Goal: Task Accomplishment & Management: Complete application form

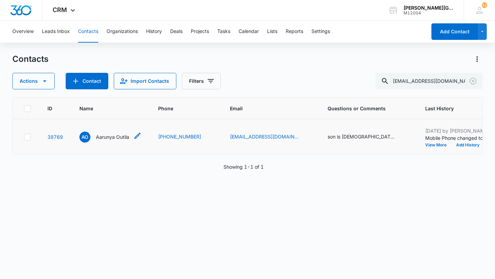
click at [124, 134] on p "Aarunya Outila" at bounding box center [112, 136] width 33 height 7
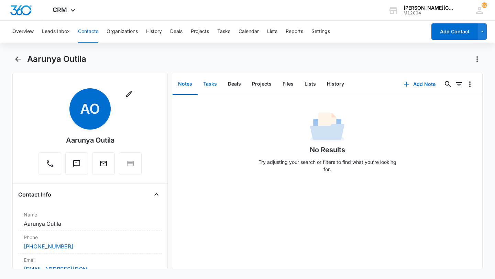
click at [215, 84] on button "Tasks" at bounding box center [210, 84] width 25 height 21
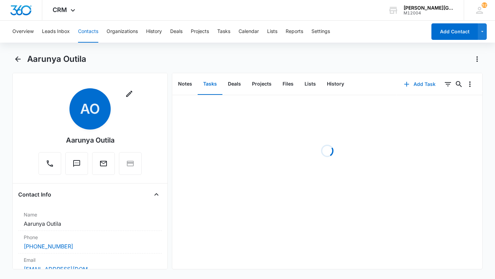
click at [413, 79] on button "Add Task" at bounding box center [419, 84] width 45 height 17
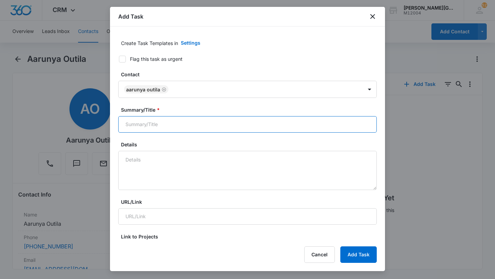
click at [166, 122] on input "Summary/Title *" at bounding box center [247, 124] width 259 height 17
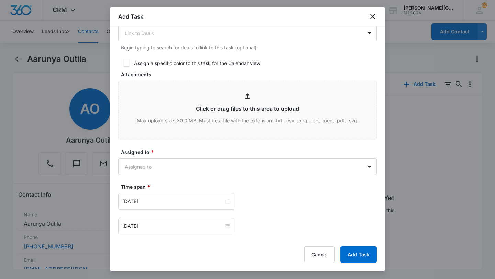
scroll to position [264, 0]
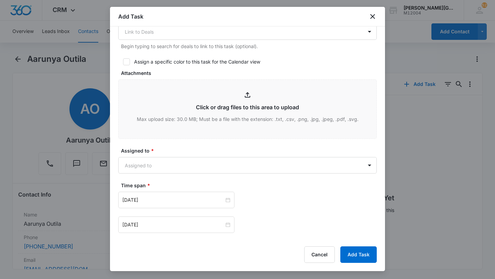
type input "follow up"
click at [176, 183] on label "Time span *" at bounding box center [250, 185] width 259 height 7
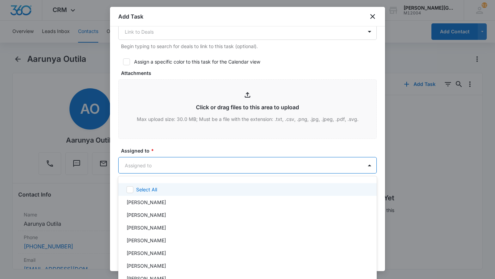
click at [175, 166] on body "CRM Apps Reputation Websites Forms CRM Email Social Shop Payments POS Content A…" at bounding box center [247, 139] width 495 height 279
type input "[PERSON_NAME]"
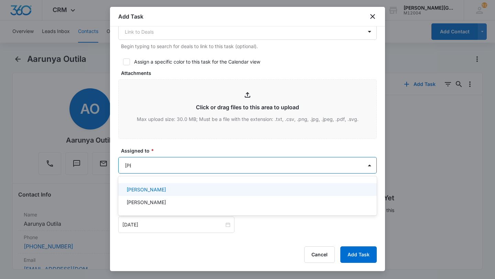
click at [166, 188] on p "[PERSON_NAME]" at bounding box center [147, 189] width 40 height 7
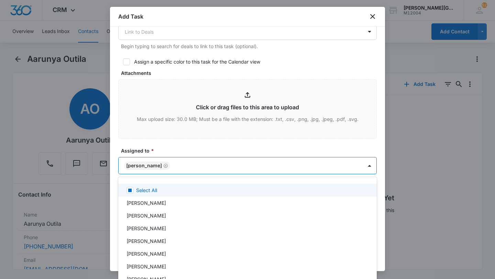
click at [172, 172] on div at bounding box center [247, 139] width 495 height 279
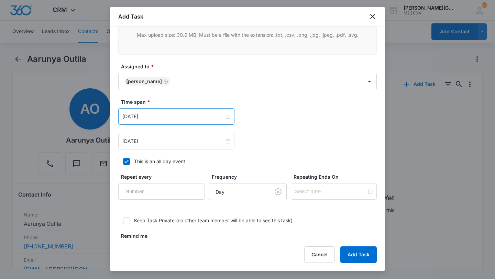
scroll to position [360, 0]
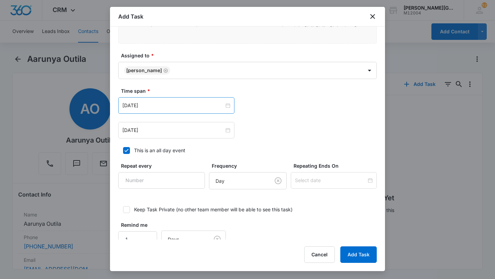
click at [152, 100] on div "[DATE]" at bounding box center [176, 105] width 116 height 17
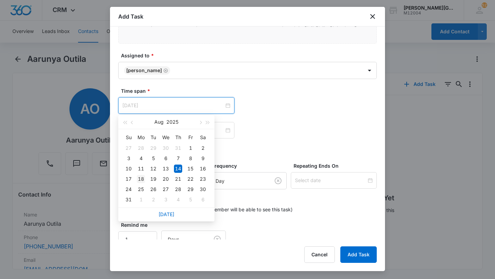
type input "[DATE]"
click at [143, 177] on div "18" at bounding box center [141, 179] width 8 height 8
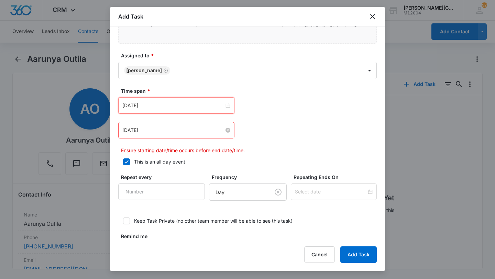
click at [141, 131] on input "[DATE]" at bounding box center [173, 131] width 102 height 8
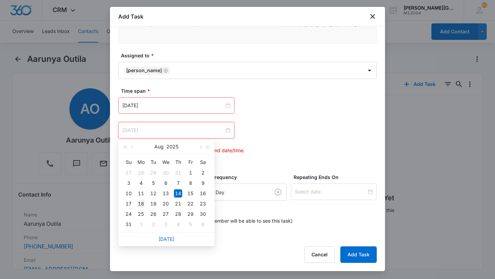
type input "[DATE]"
click at [142, 203] on div "18" at bounding box center [141, 204] width 8 height 8
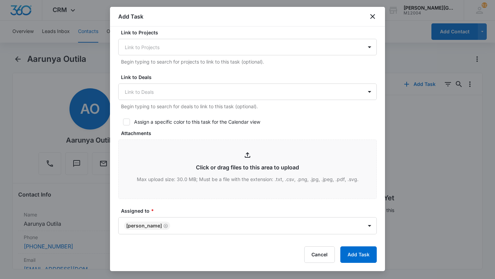
scroll to position [376, 0]
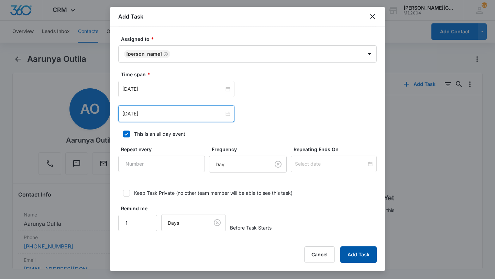
click at [359, 258] on button "Add Task" at bounding box center [358, 254] width 36 height 17
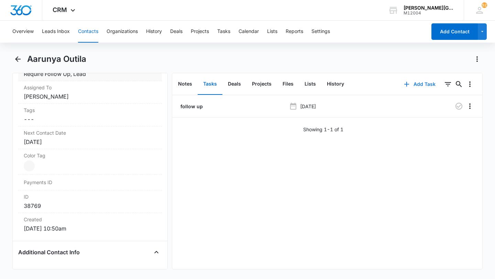
scroll to position [353, 0]
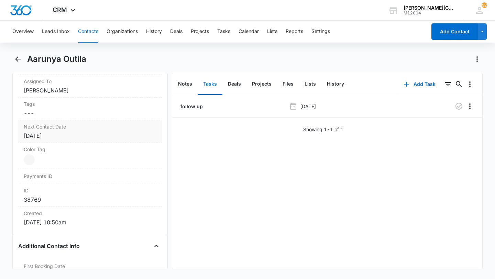
click at [60, 140] on div "[DATE]" at bounding box center [90, 136] width 133 height 8
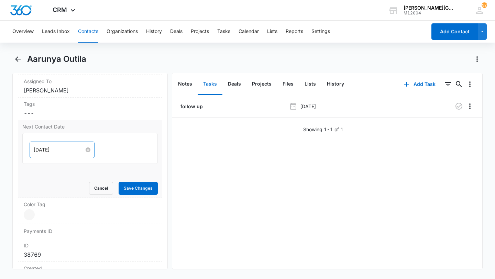
click at [50, 152] on input "[DATE]" at bounding box center [59, 150] width 51 height 8
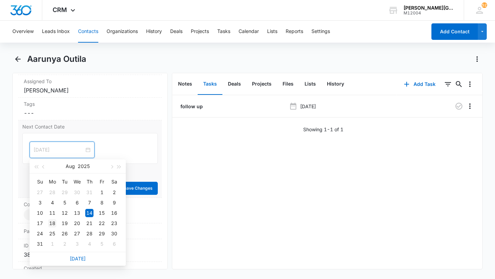
type input "[DATE]"
click at [53, 223] on div "18" at bounding box center [52, 223] width 8 height 8
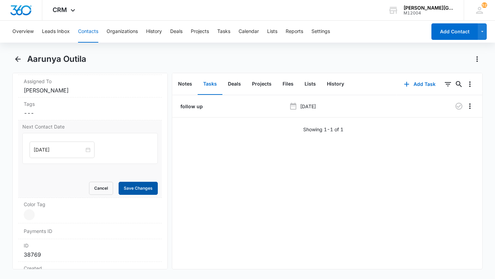
click at [135, 189] on button "Save Changes" at bounding box center [138, 188] width 39 height 13
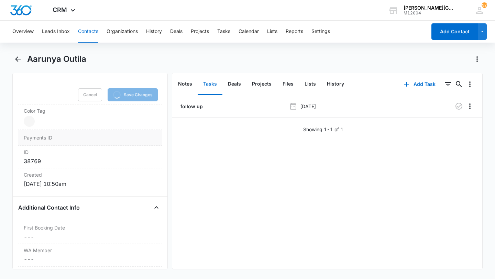
scroll to position [440, 0]
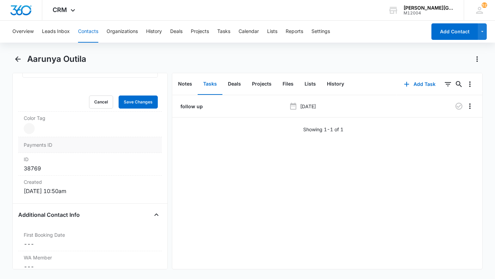
click at [56, 138] on div "Payments ID" at bounding box center [90, 145] width 144 height 16
click at [55, 131] on dd "Current Color: Cancel Save Changes" at bounding box center [90, 128] width 133 height 11
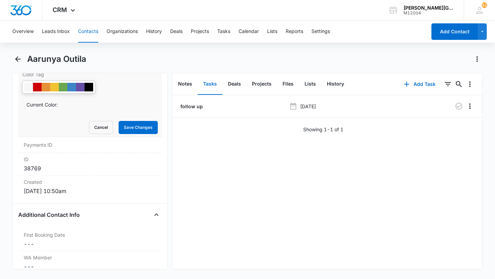
scroll to position [427, 0]
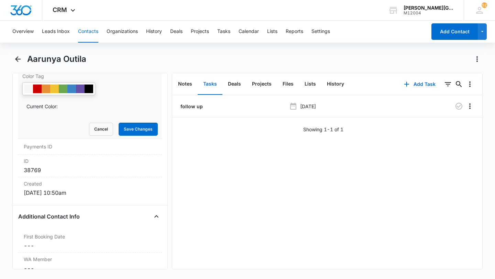
click at [55, 91] on div at bounding box center [54, 89] width 9 height 9
click at [129, 125] on button "Save Changes" at bounding box center [138, 129] width 39 height 13
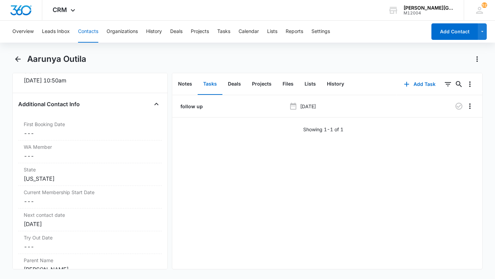
scroll to position [558, 0]
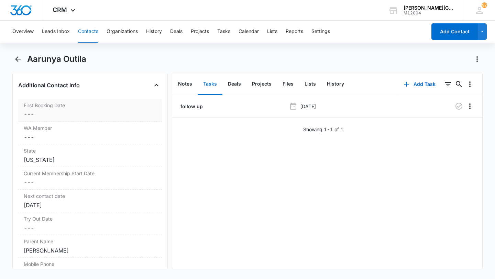
click at [92, 109] on div "First Booking Date Cancel Save Changes ---" at bounding box center [90, 110] width 144 height 23
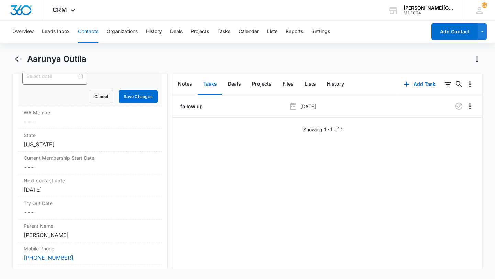
scroll to position [514, 0]
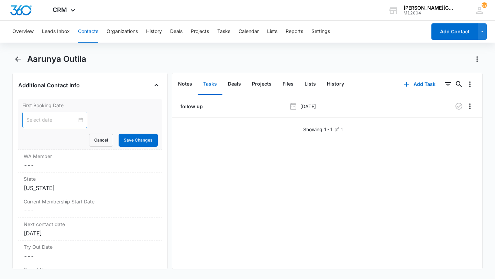
click at [41, 125] on div at bounding box center [54, 120] width 65 height 17
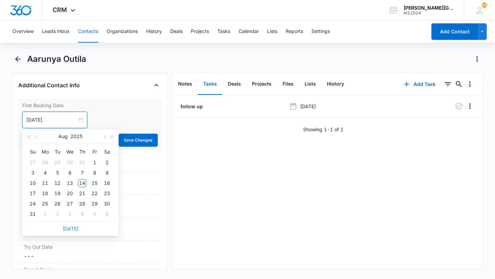
type input "[DATE]"
click at [69, 229] on link "[DATE]" at bounding box center [71, 229] width 16 height 6
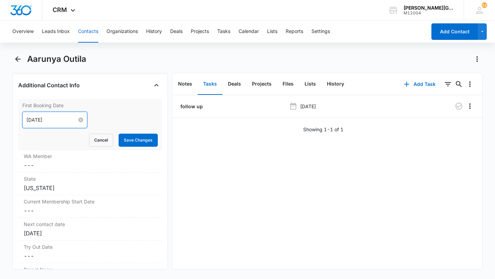
click at [45, 120] on input "[DATE]" at bounding box center [51, 120] width 51 height 8
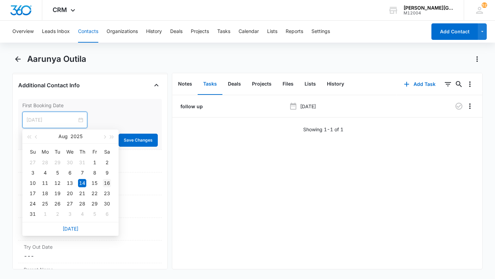
type input "[DATE]"
click at [106, 182] on div "16" at bounding box center [107, 183] width 8 height 8
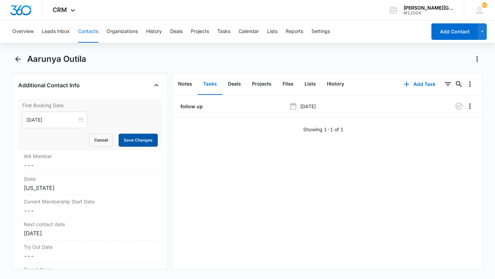
click at [139, 134] on button "Save Changes" at bounding box center [138, 140] width 39 height 13
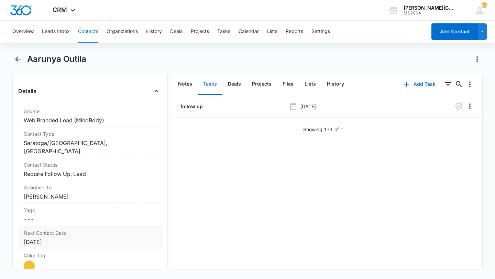
scroll to position [268, 0]
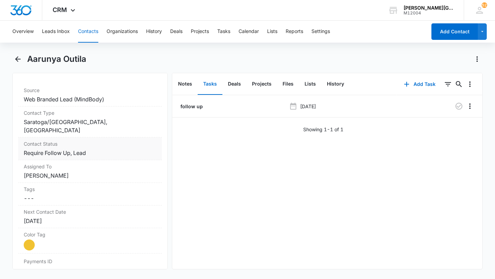
click at [86, 142] on label "Contact Status" at bounding box center [90, 143] width 133 height 7
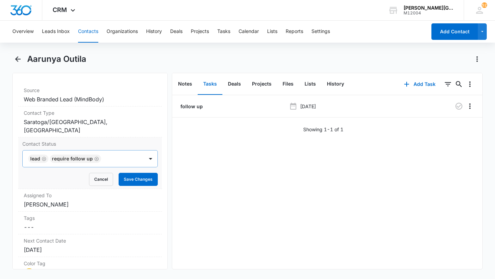
click at [46, 159] on icon "Remove Lead" at bounding box center [44, 158] width 5 height 5
click at [103, 150] on div "Contact Status option Require Follow Up, selected. Select is focused ,type to r…" at bounding box center [90, 164] width 144 height 52
click at [89, 166] on div "Require Follow Up" at bounding box center [83, 159] width 121 height 17
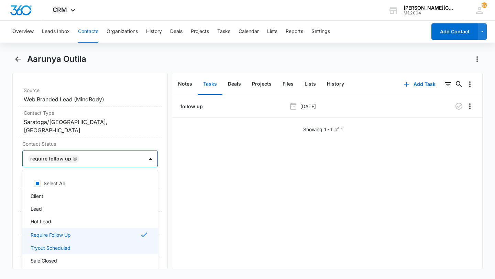
click at [56, 248] on p "Tryout Scheduled" at bounding box center [51, 247] width 40 height 7
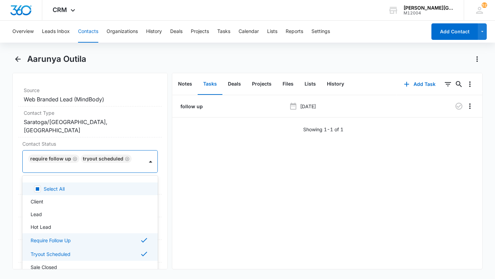
click at [134, 165] on div at bounding box center [82, 170] width 106 height 10
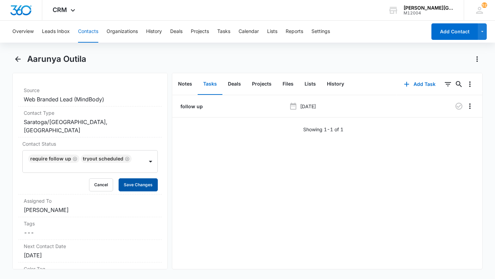
click at [134, 178] on button "Save Changes" at bounding box center [138, 184] width 39 height 13
click at [87, 42] on button "Contacts" at bounding box center [88, 32] width 20 height 22
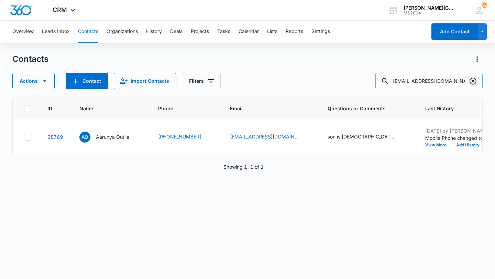
click at [468, 81] on button "Clear" at bounding box center [473, 81] width 11 height 11
